Goal: Transaction & Acquisition: Subscribe to service/newsletter

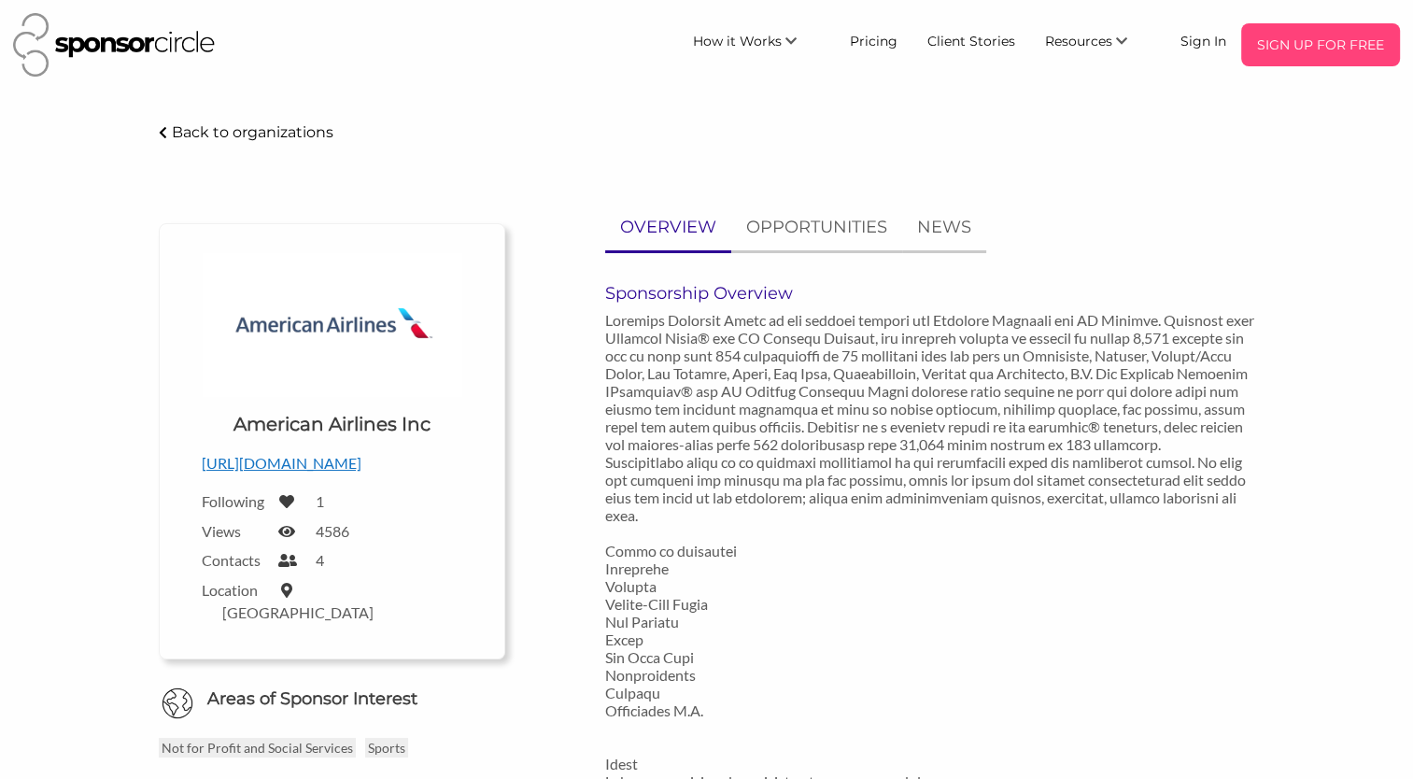
click at [1316, 40] on p "SIGN UP FOR FREE" at bounding box center [1321, 45] width 144 height 28
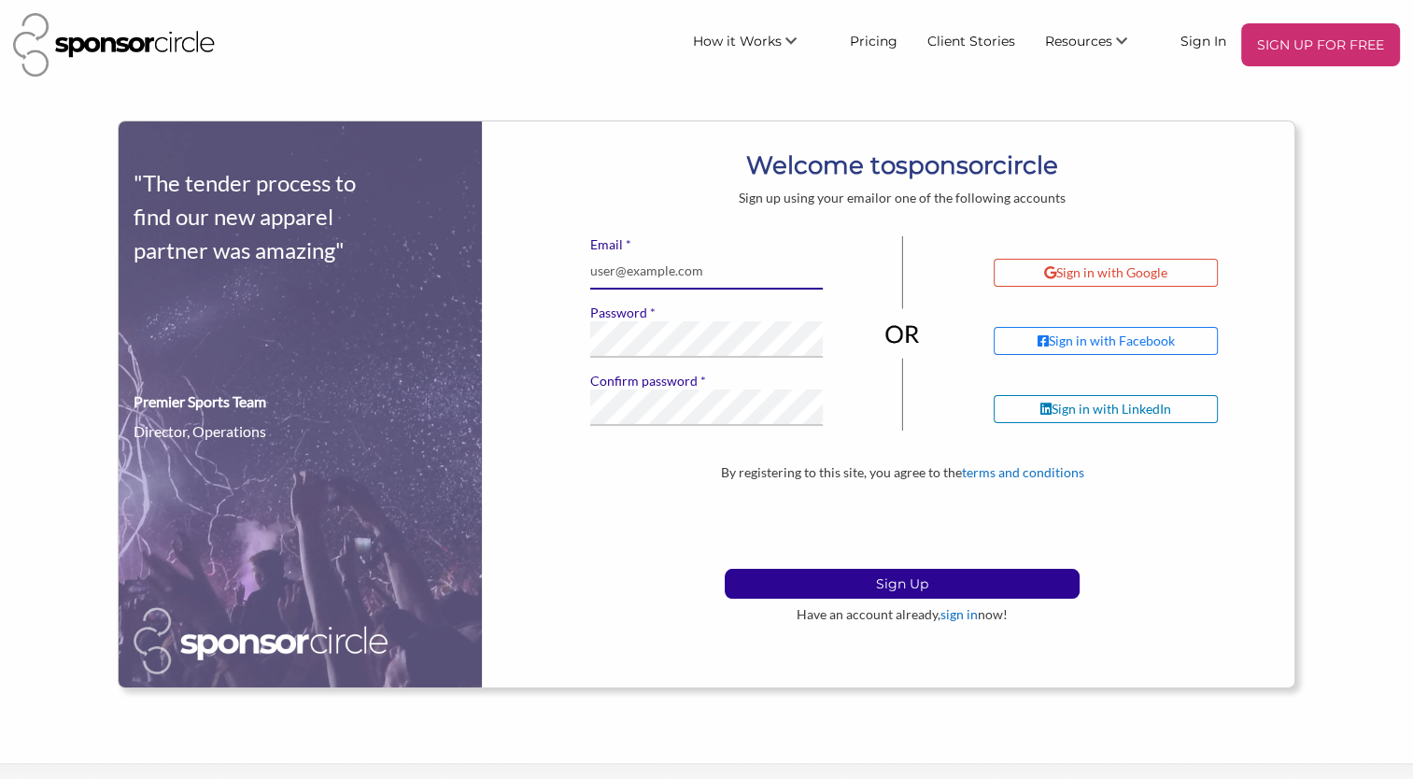
click at [691, 275] on input "* Email" at bounding box center [707, 271] width 234 height 36
type input "Partner@blelevate.com"
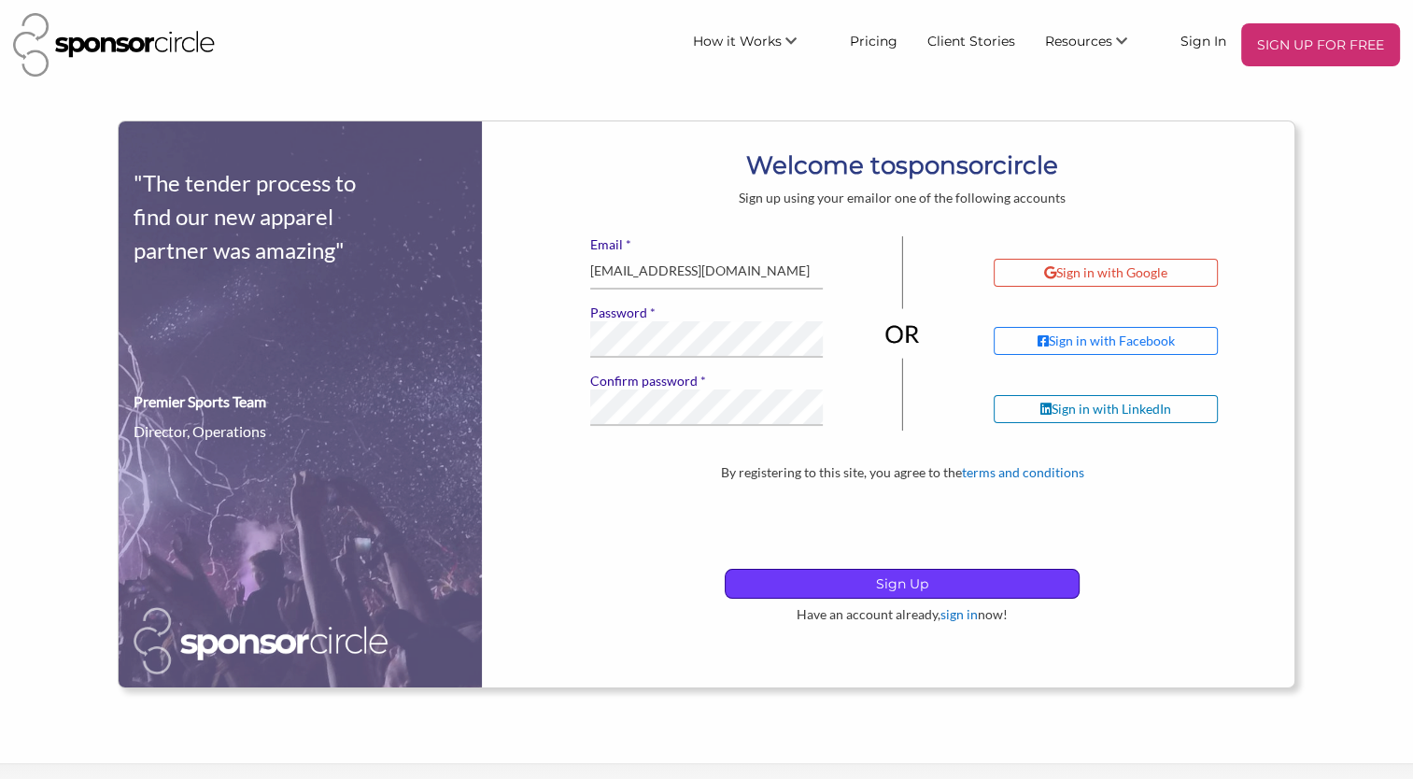
click at [867, 579] on p "Sign Up" at bounding box center [902, 584] width 353 height 28
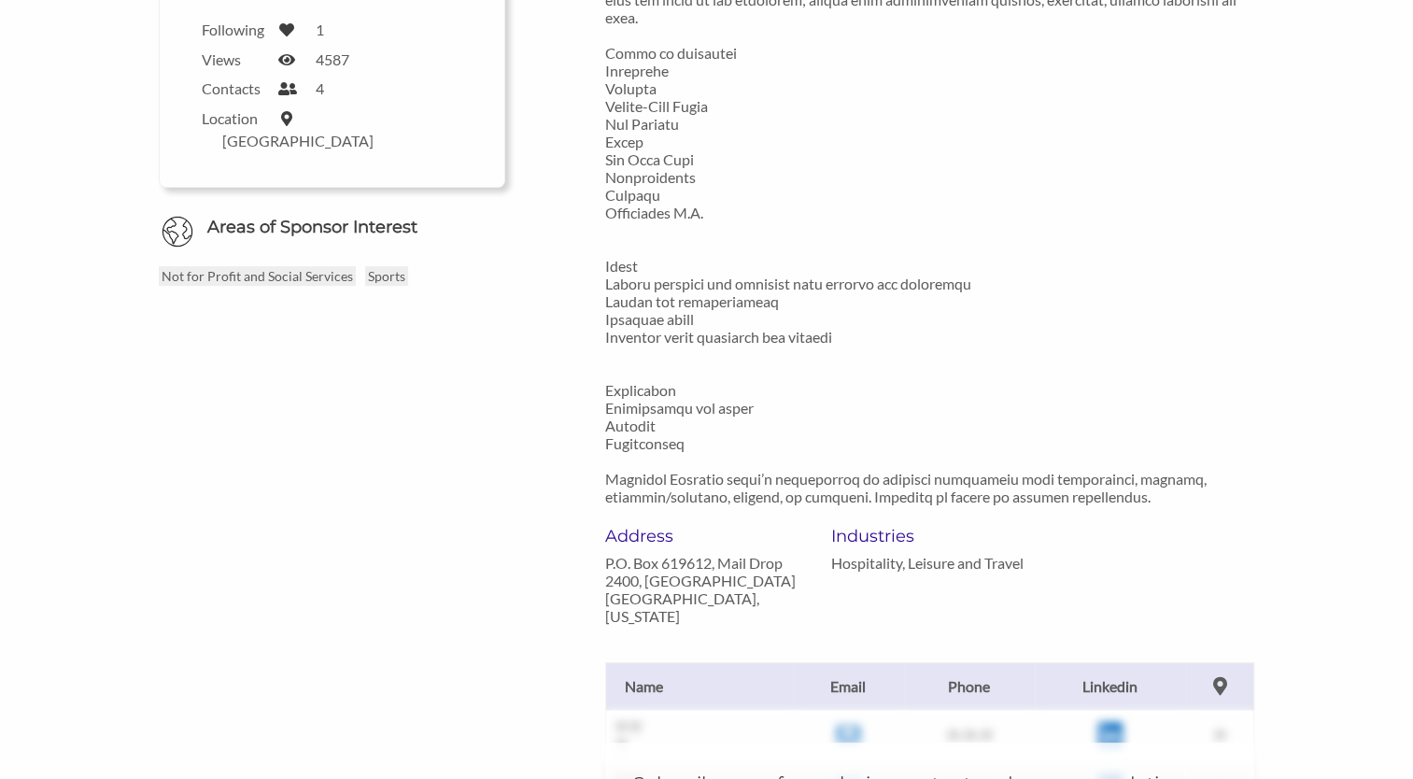
scroll to position [491, 0]
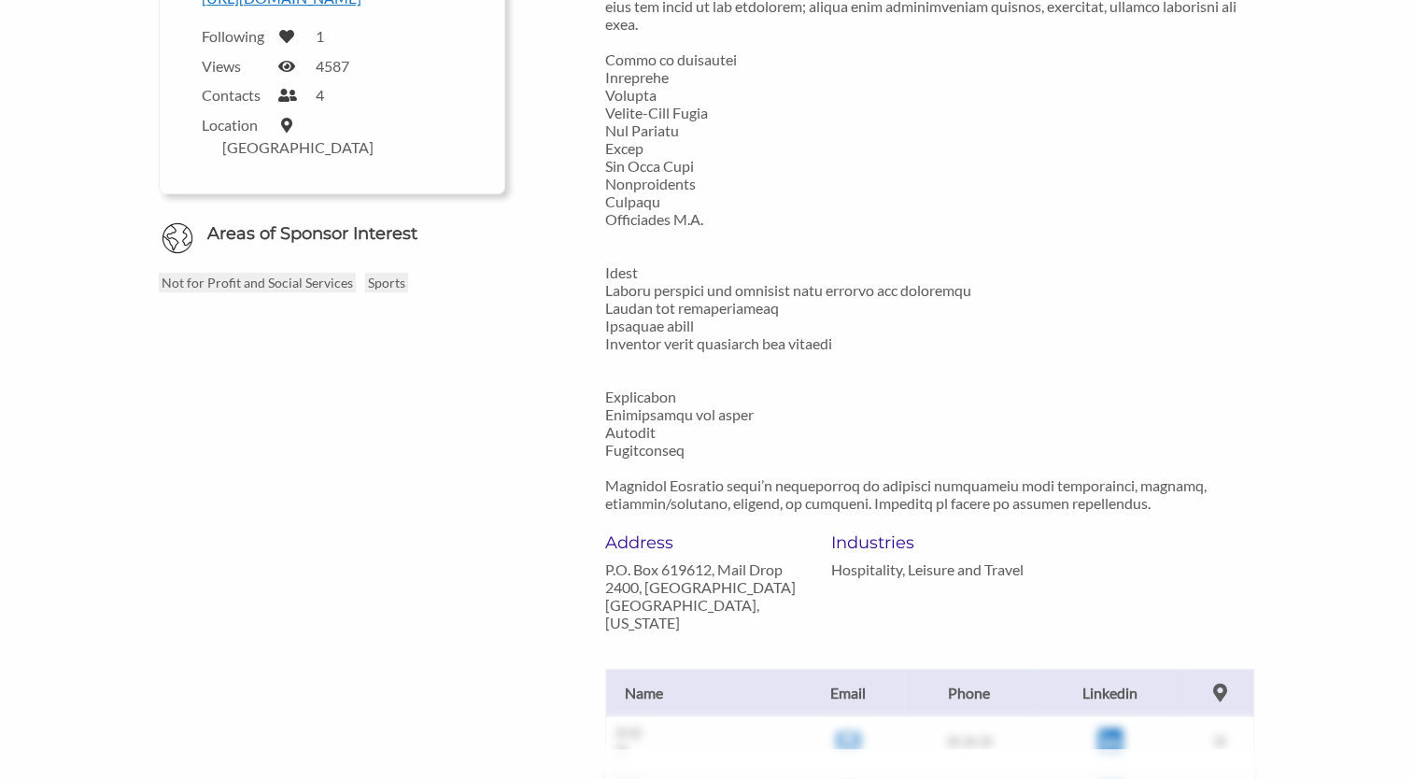
click at [220, 639] on div "Follow Upload a logo for your organization Choose American Airlines Inc http://…" at bounding box center [706, 418] width 1159 height 1410
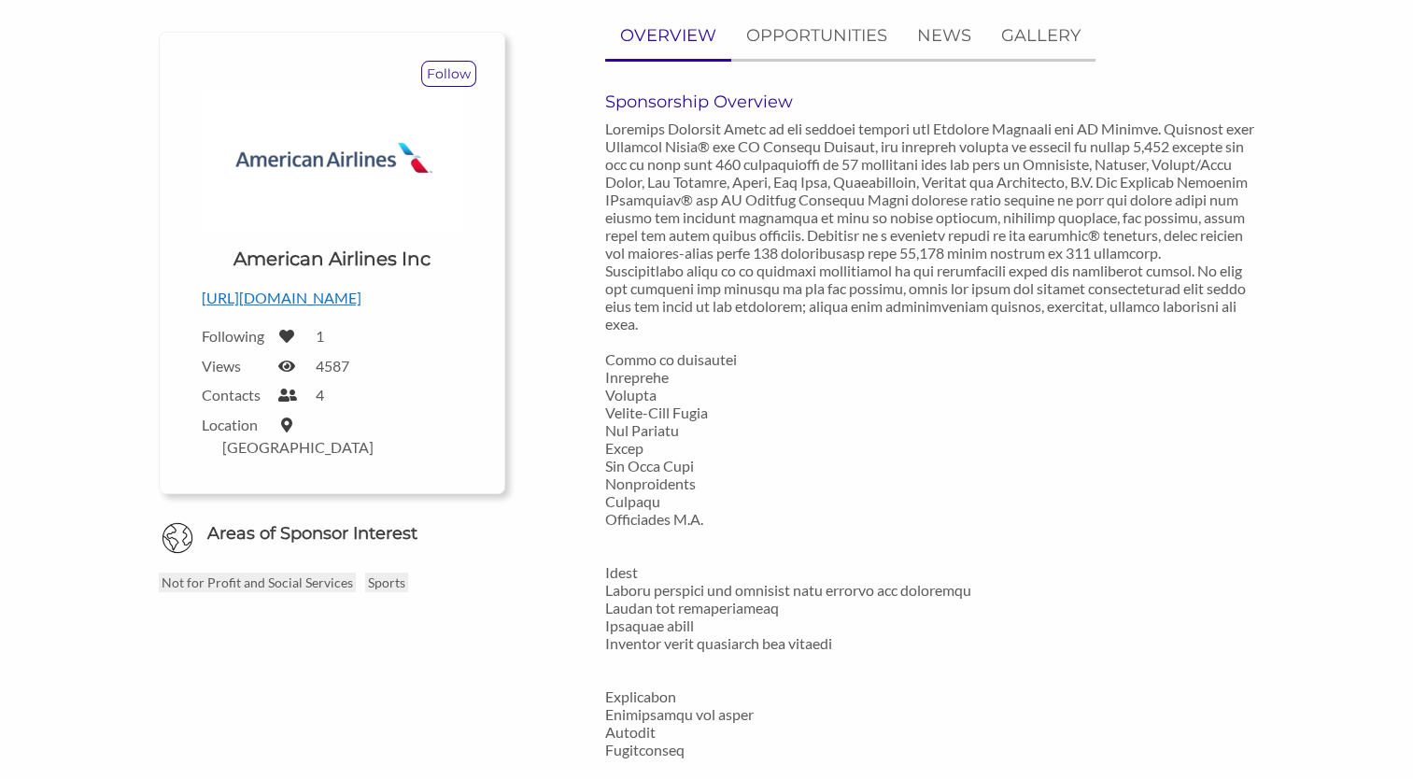
scroll to position [198, 0]
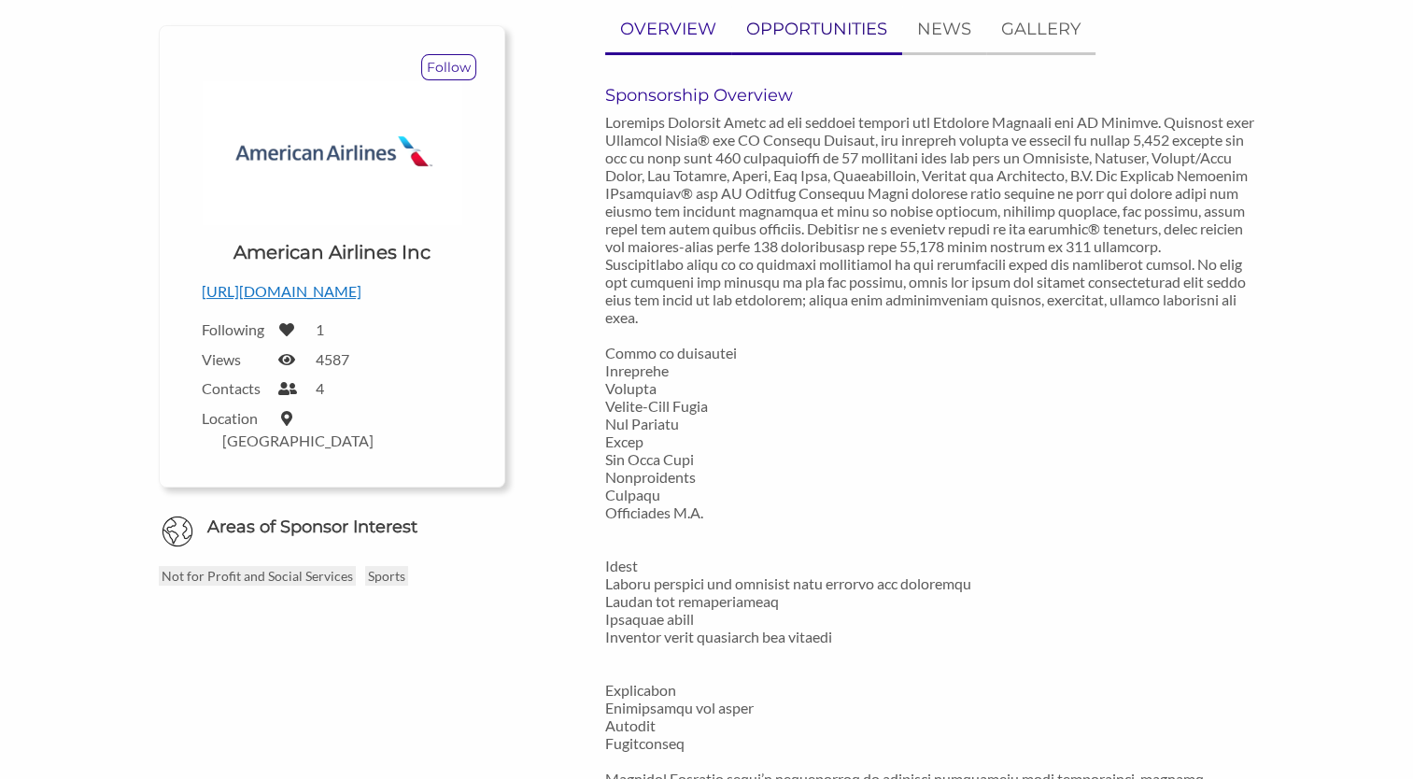
click at [798, 16] on p "OPPORTUNITIES" at bounding box center [816, 29] width 141 height 27
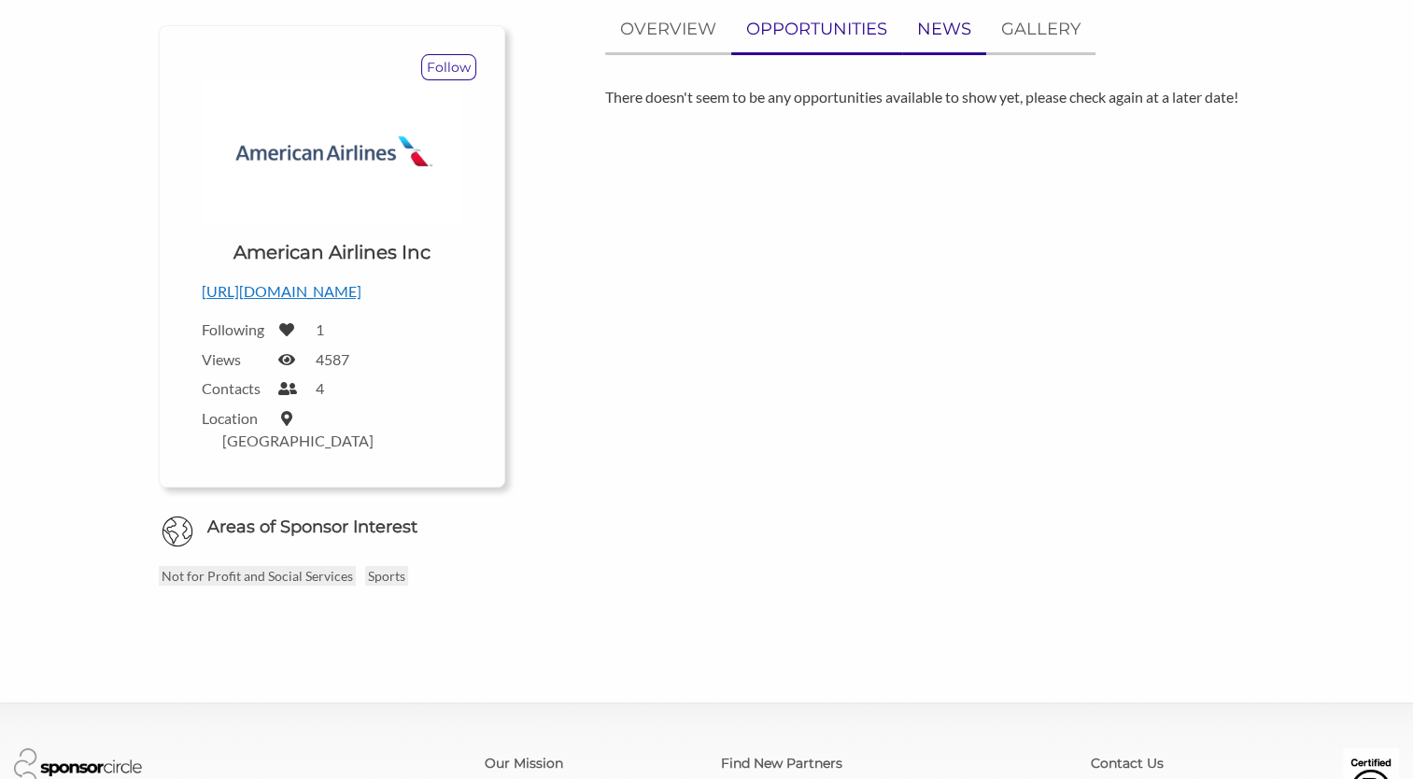
click at [972, 33] on link "NEWS" at bounding box center [944, 30] width 84 height 46
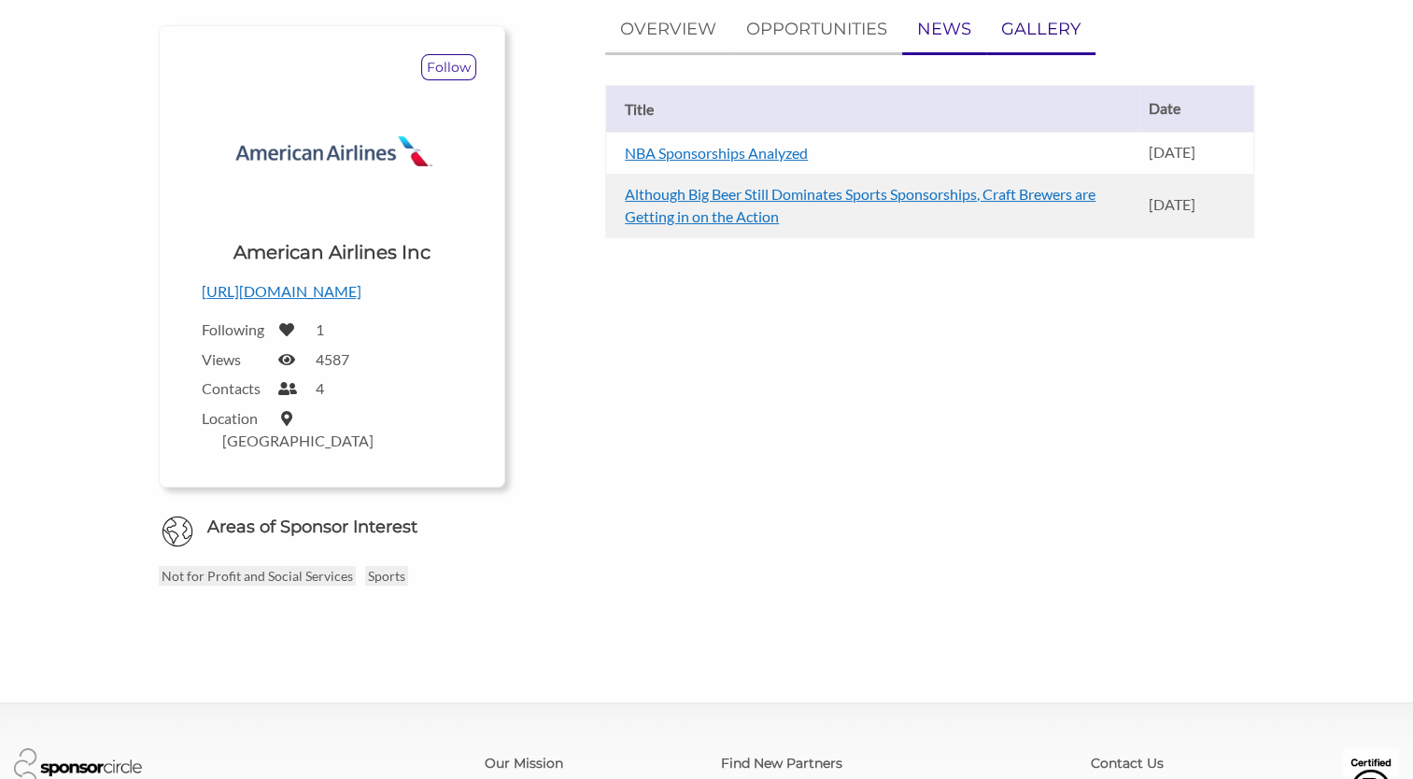
click at [1020, 30] on p "GALLERY" at bounding box center [1040, 29] width 79 height 27
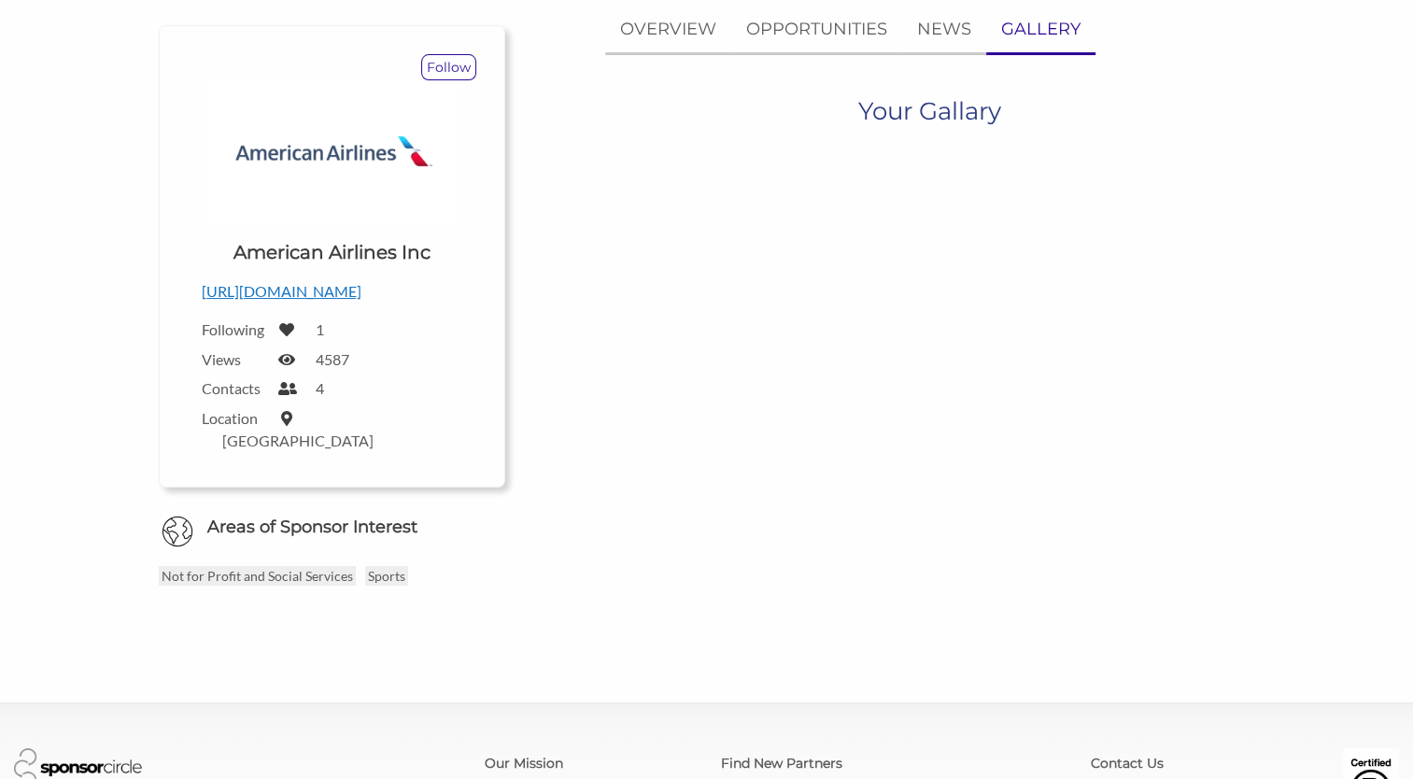
click at [277, 297] on p "[URL][DOMAIN_NAME]" at bounding box center [332, 291] width 261 height 24
